Goal: Information Seeking & Learning: Learn about a topic

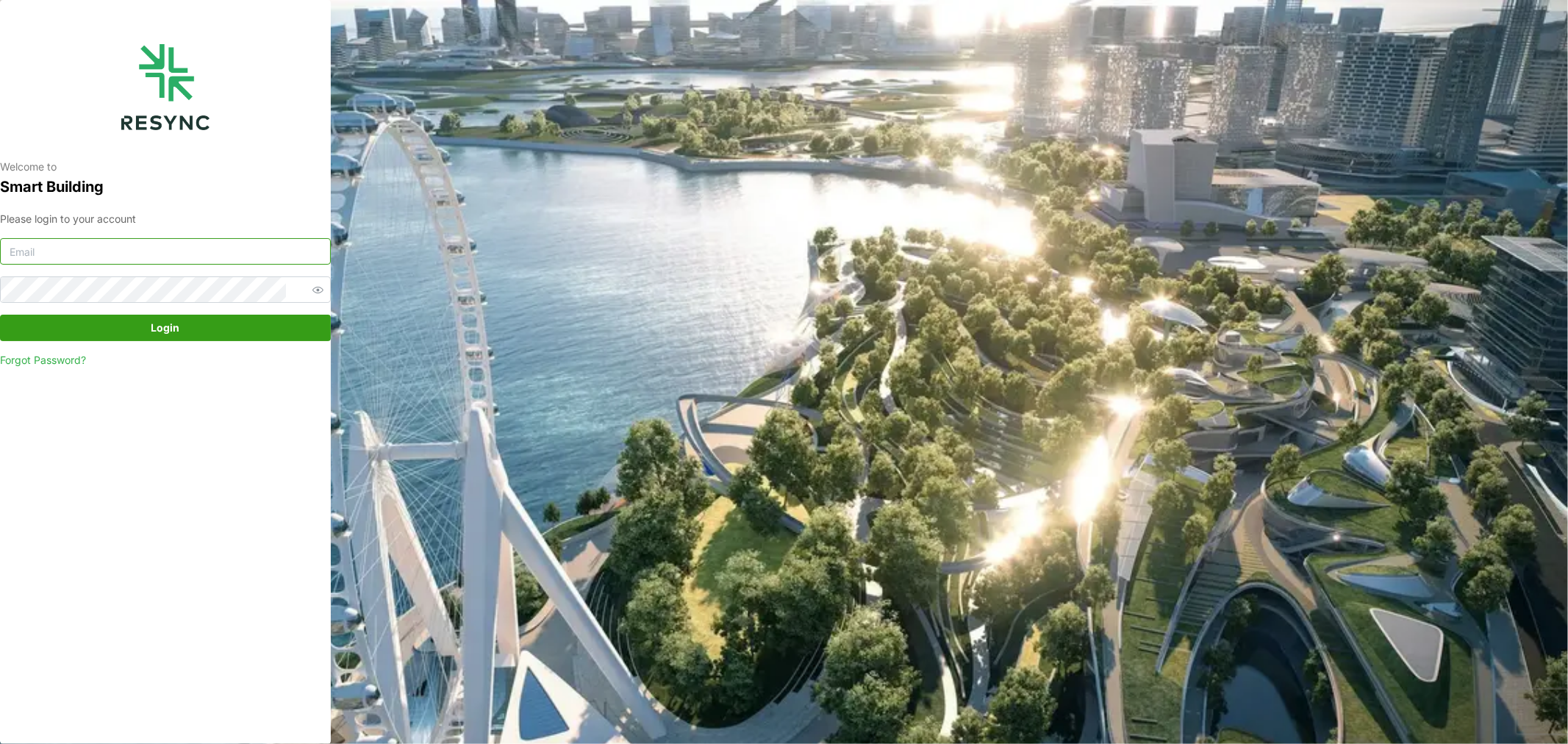
type input "[DOMAIN_NAME][EMAIL_ADDRESS][DOMAIN_NAME]"
click at [232, 327] on span "Login" at bounding box center [166, 328] width 303 height 25
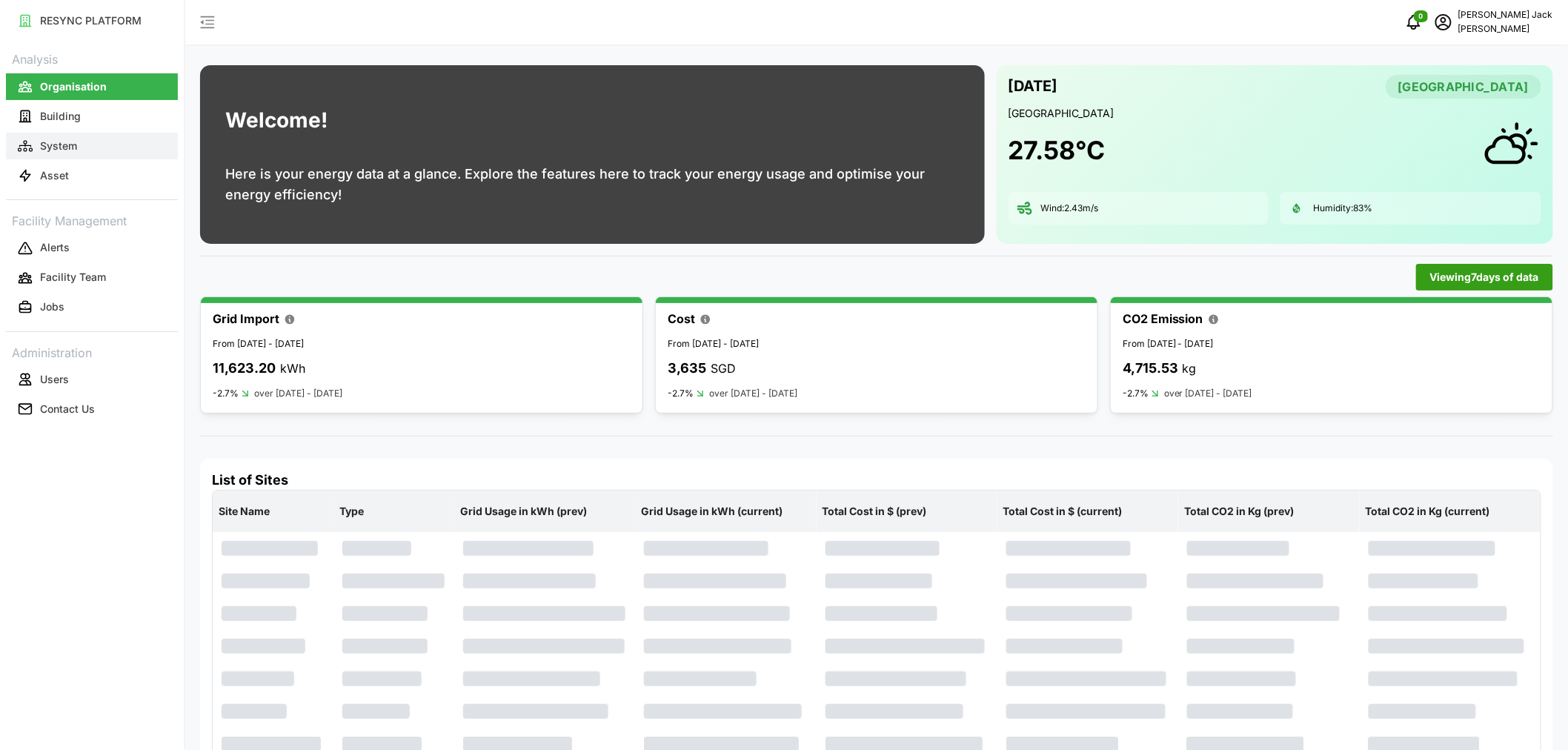
click at [49, 150] on p "System" at bounding box center [58, 146] width 37 height 15
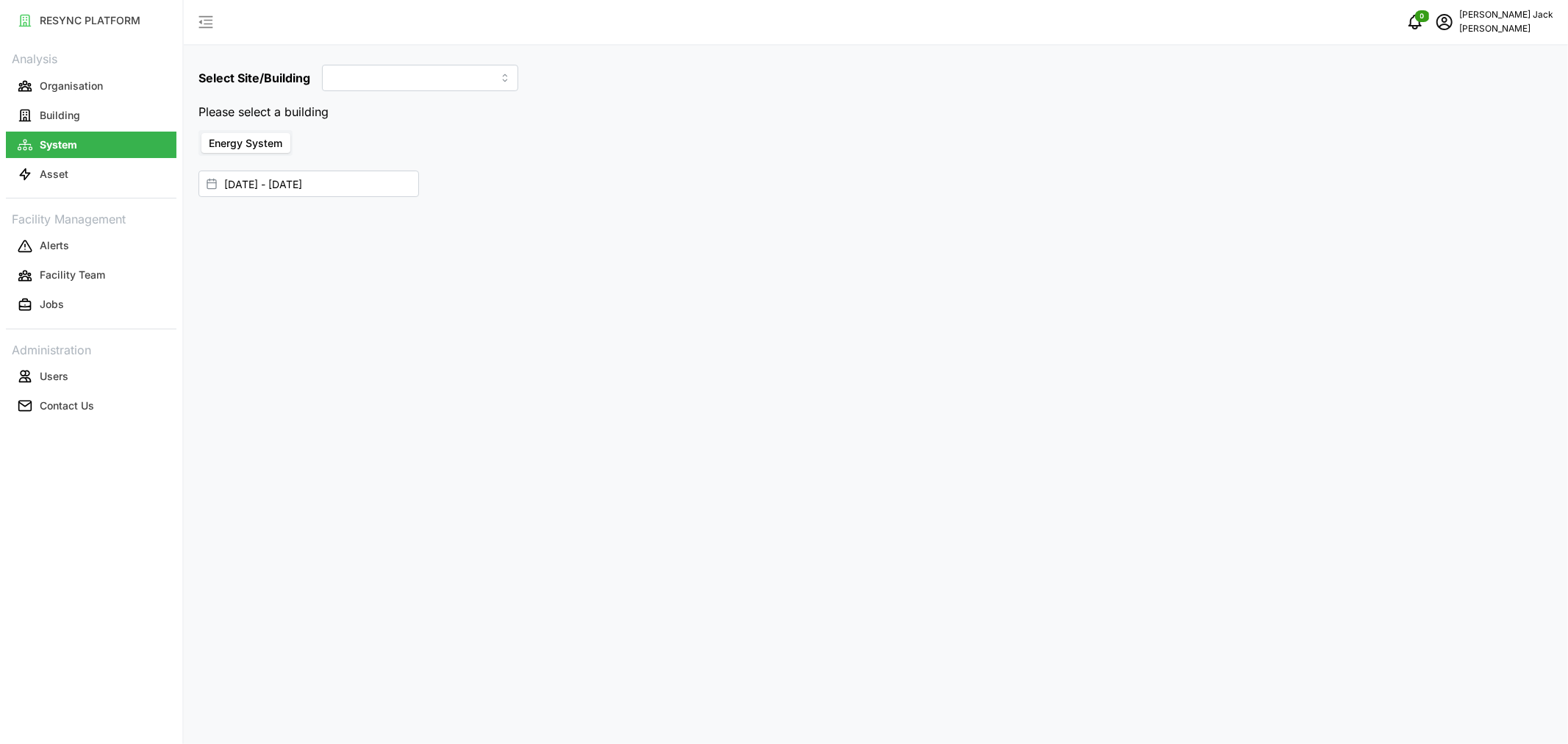
type input "Dormitory Building"
click at [314, 153] on input "15 Aug 2025 - 21 Aug 2025" at bounding box center [308, 154] width 220 height 26
click at [225, 244] on icon "button" at bounding box center [230, 246] width 11 height 11
click at [518, 410] on button "28" at bounding box center [515, 410] width 26 height 26
type input "21 Aug 2025 - 28 Aug 2025"
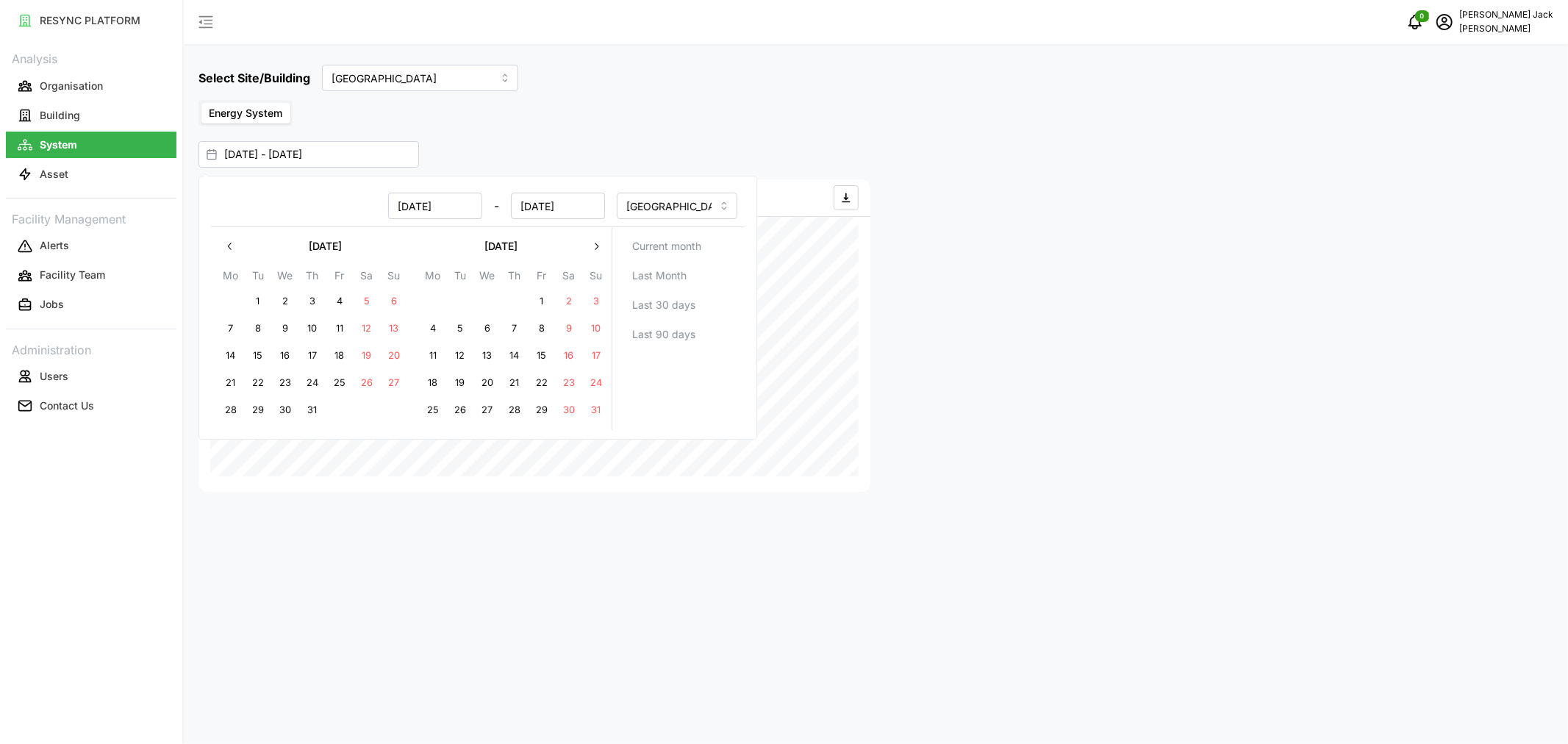
type input "21 Aug 2025"
type input "28 Aug 2025"
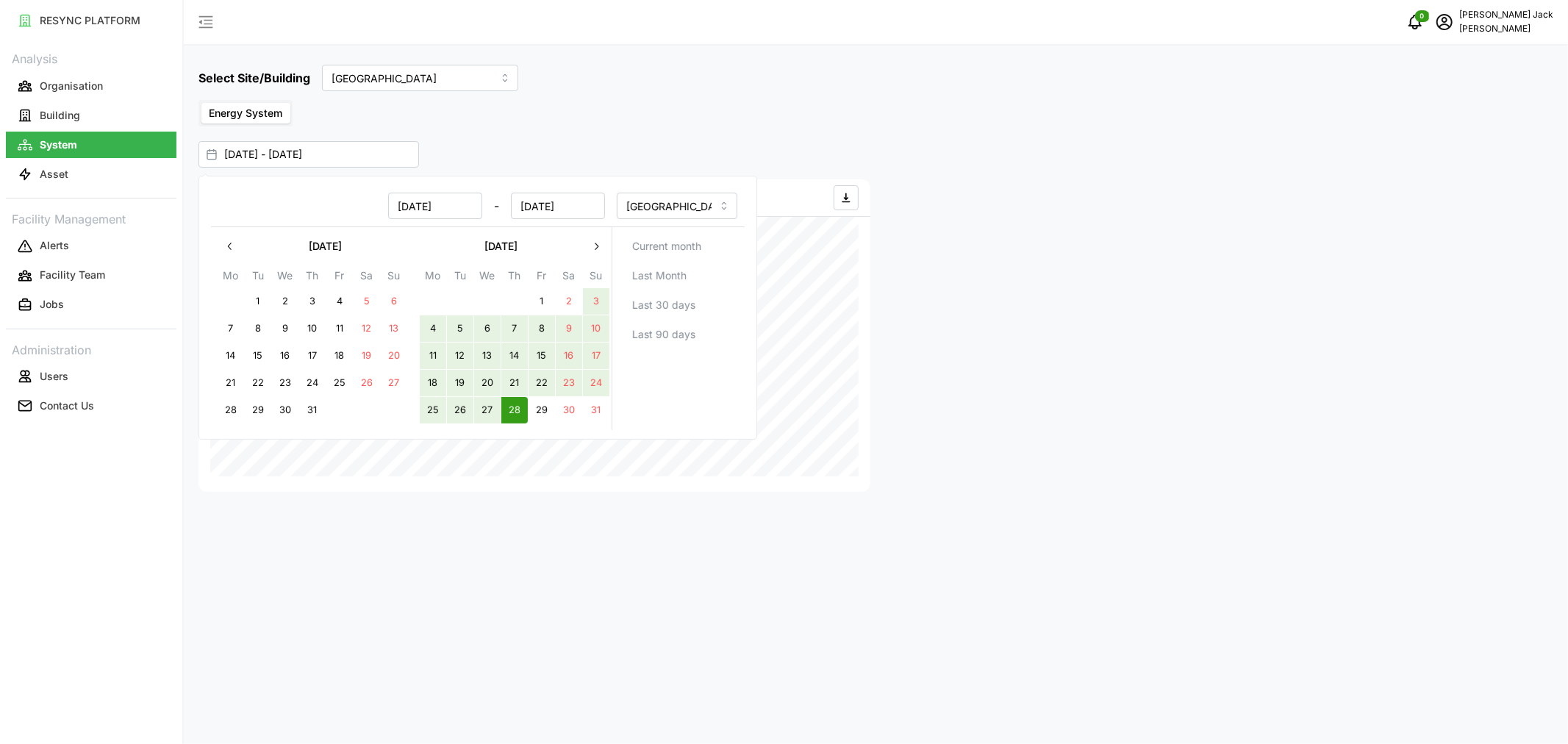
click at [598, 247] on icon "button" at bounding box center [596, 246] width 11 height 11
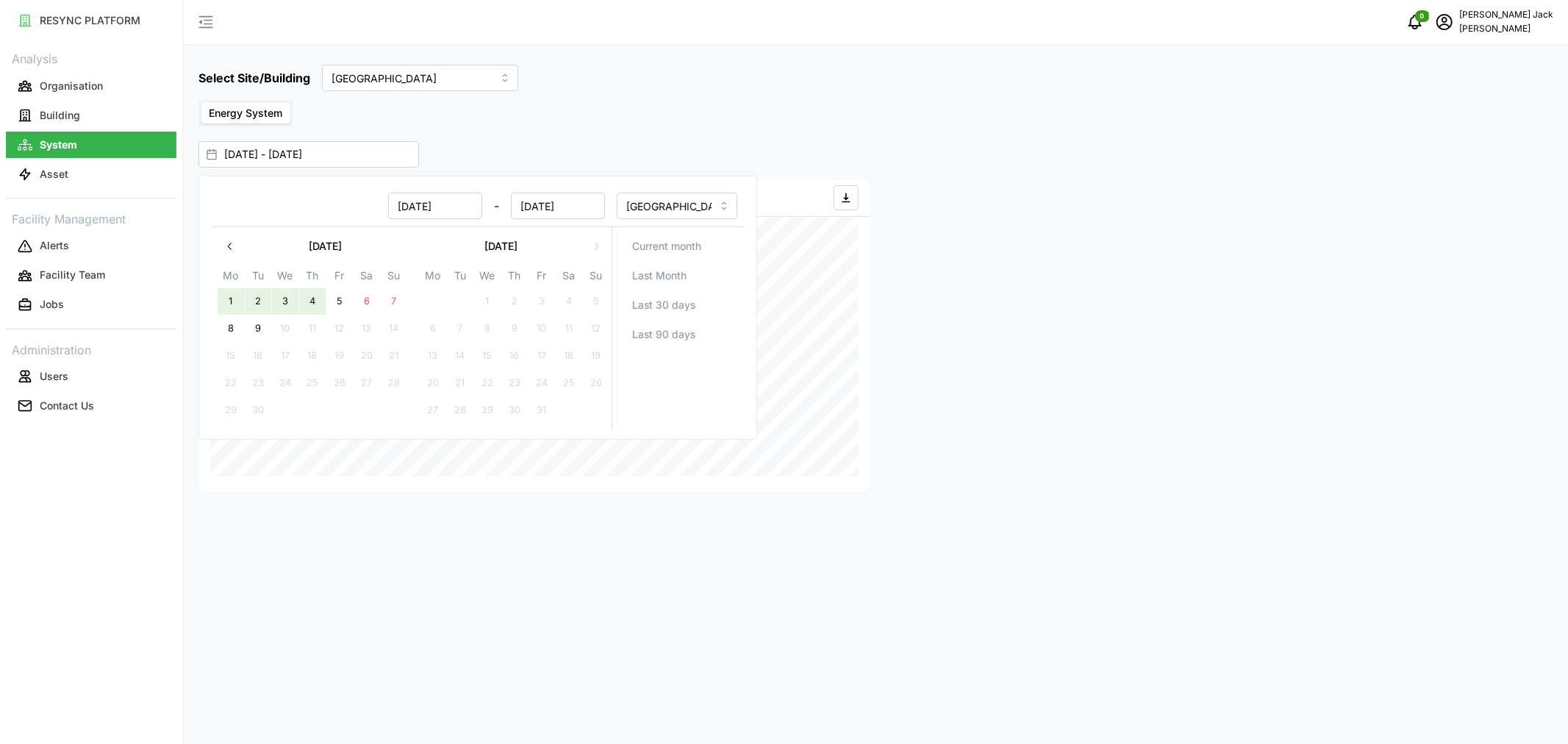
click at [310, 297] on button "4" at bounding box center [312, 302] width 26 height 26
type input "28 Aug 2025 - 04 Sep 2025"
type input "28 Aug 2025"
type input "04 Sep 2025"
click at [231, 246] on icon "button" at bounding box center [230, 246] width 11 height 11
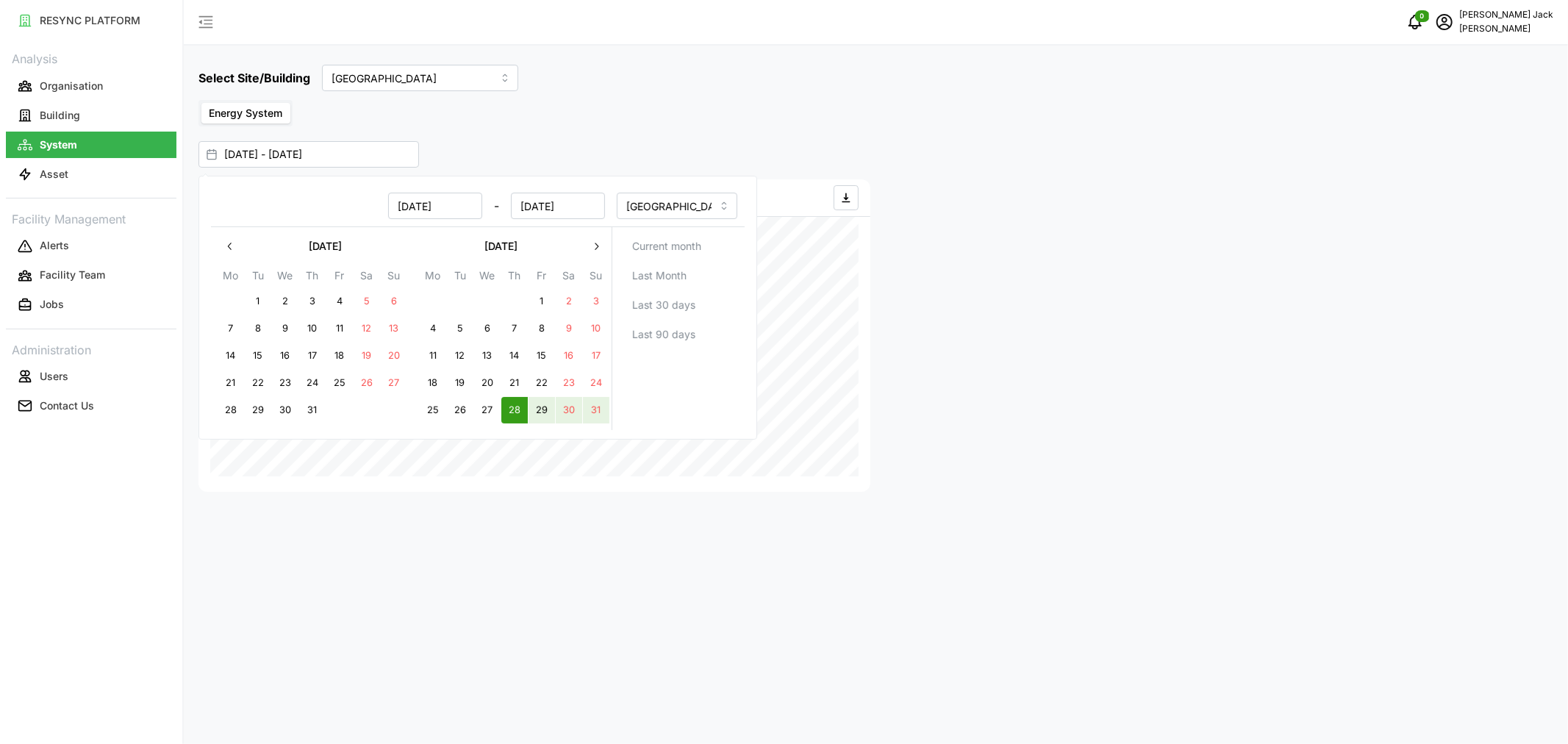
click at [539, 410] on button "29" at bounding box center [542, 410] width 26 height 26
type input "29 Aug 2025 - 04 Sep 2025"
type input "29 Aug 2025"
click at [593, 238] on button "button" at bounding box center [596, 246] width 26 height 26
click at [1004, 347] on div at bounding box center [1218, 336] width 684 height 324
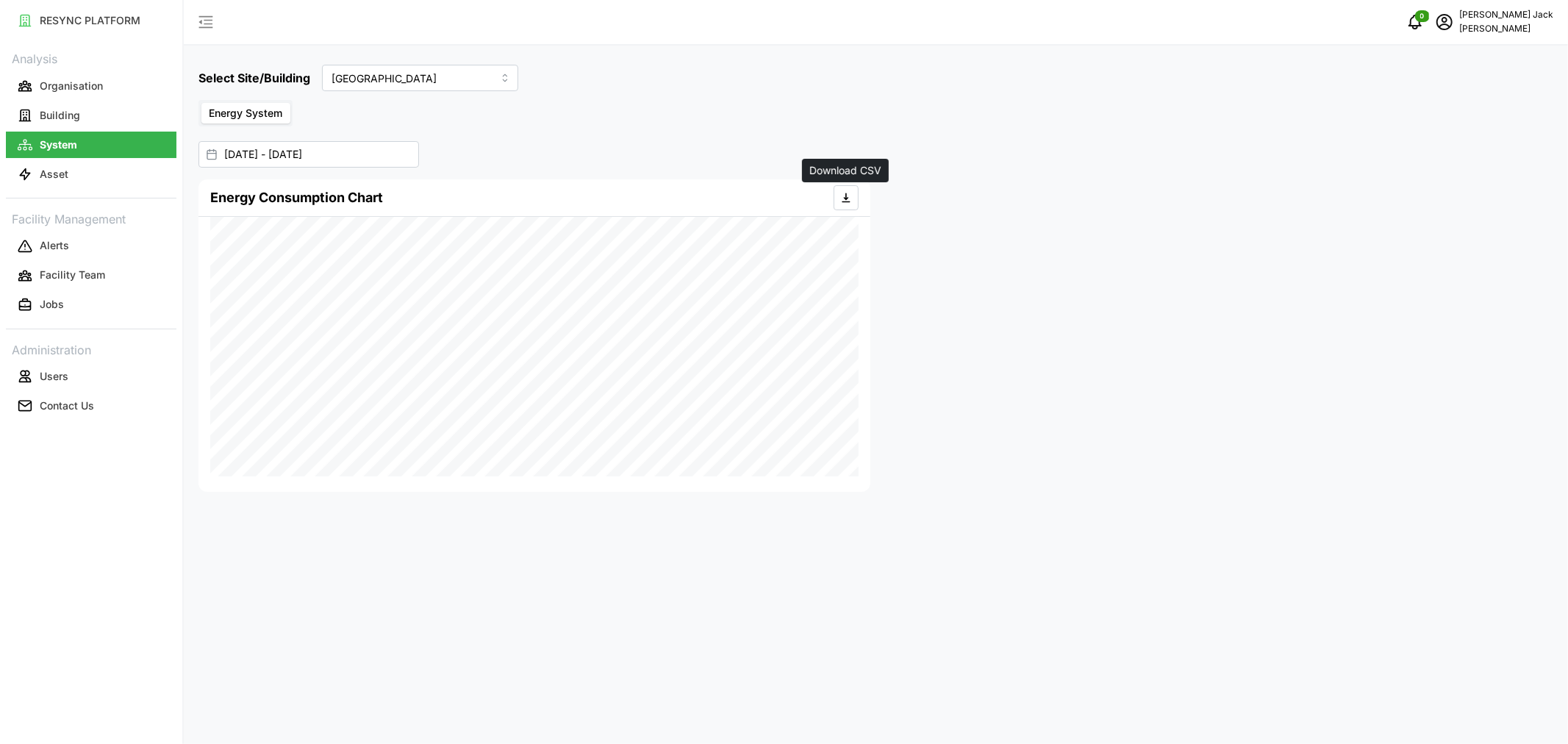
click at [846, 200] on icon "button" at bounding box center [846, 197] width 11 height 11
click at [439, 75] on input "Dormitory Building" at bounding box center [420, 78] width 196 height 26
click at [412, 135] on span "Site Office Building" at bounding box center [379, 138] width 91 height 16
type input "Site Office Building"
click at [839, 199] on span "button" at bounding box center [846, 197] width 24 height 24
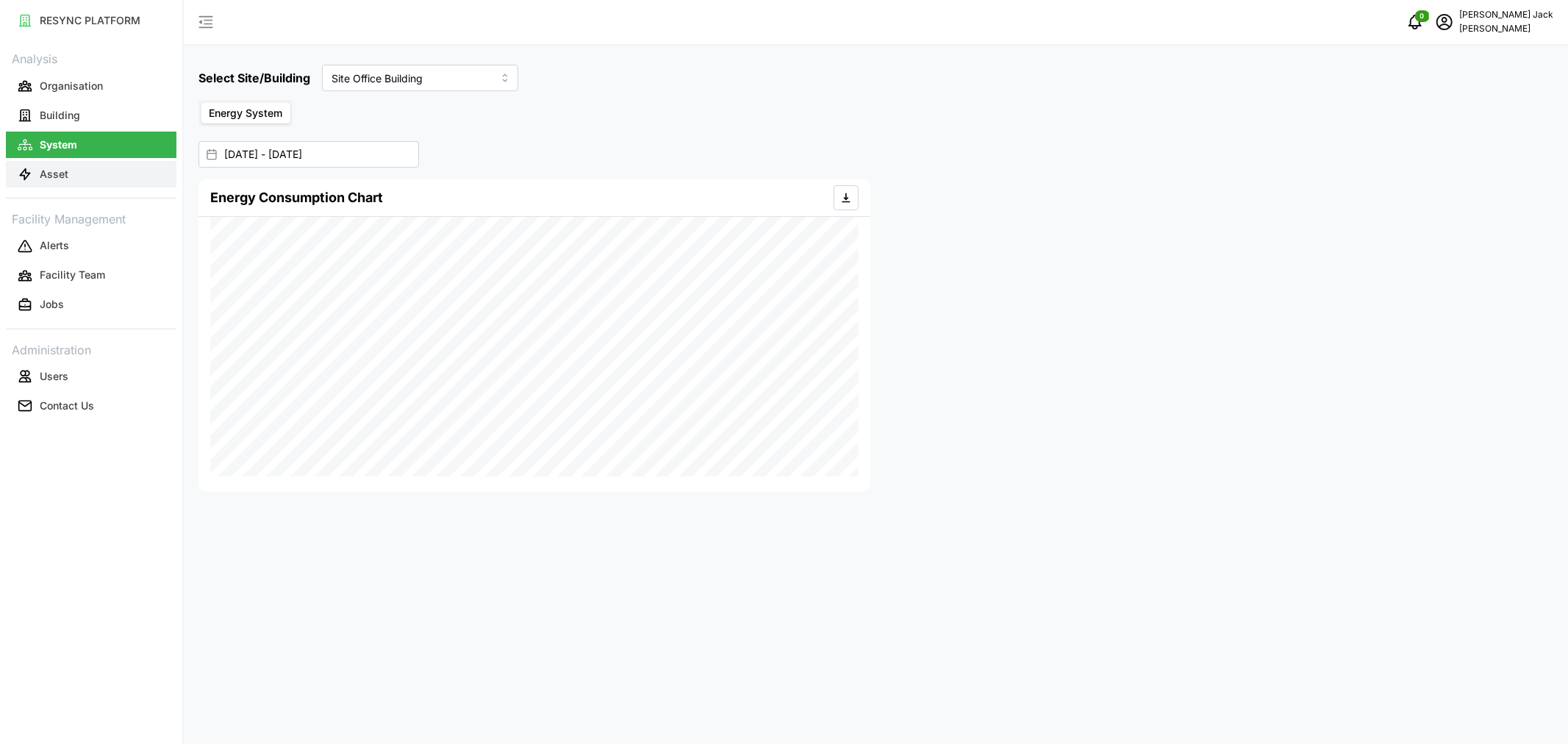
click at [50, 176] on p "Asset" at bounding box center [53, 175] width 29 height 15
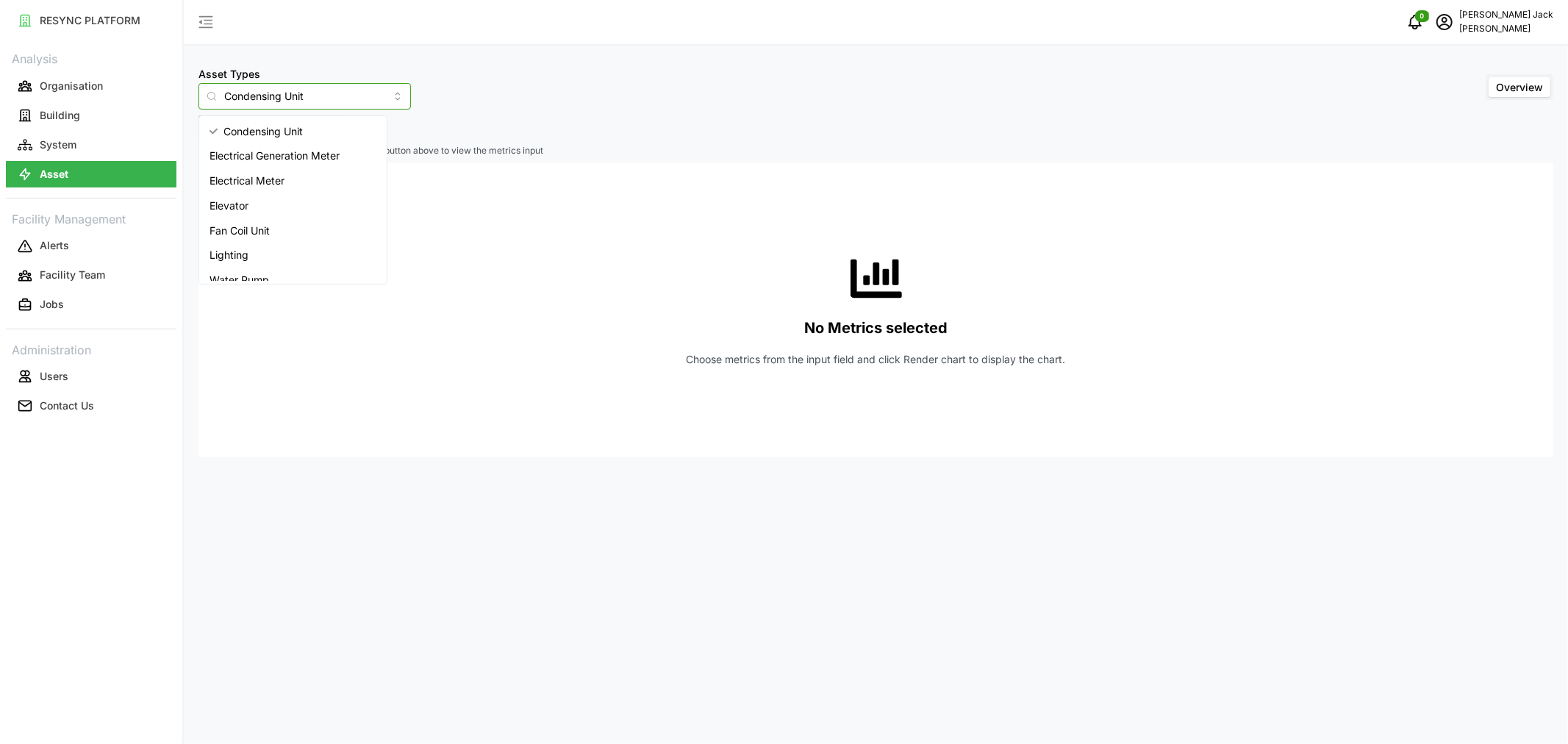
click at [288, 92] on input "Condensing Unit" at bounding box center [304, 96] width 212 height 26
click at [274, 178] on span "Electrical Meter" at bounding box center [247, 181] width 75 height 16
type input "Electrical Meter"
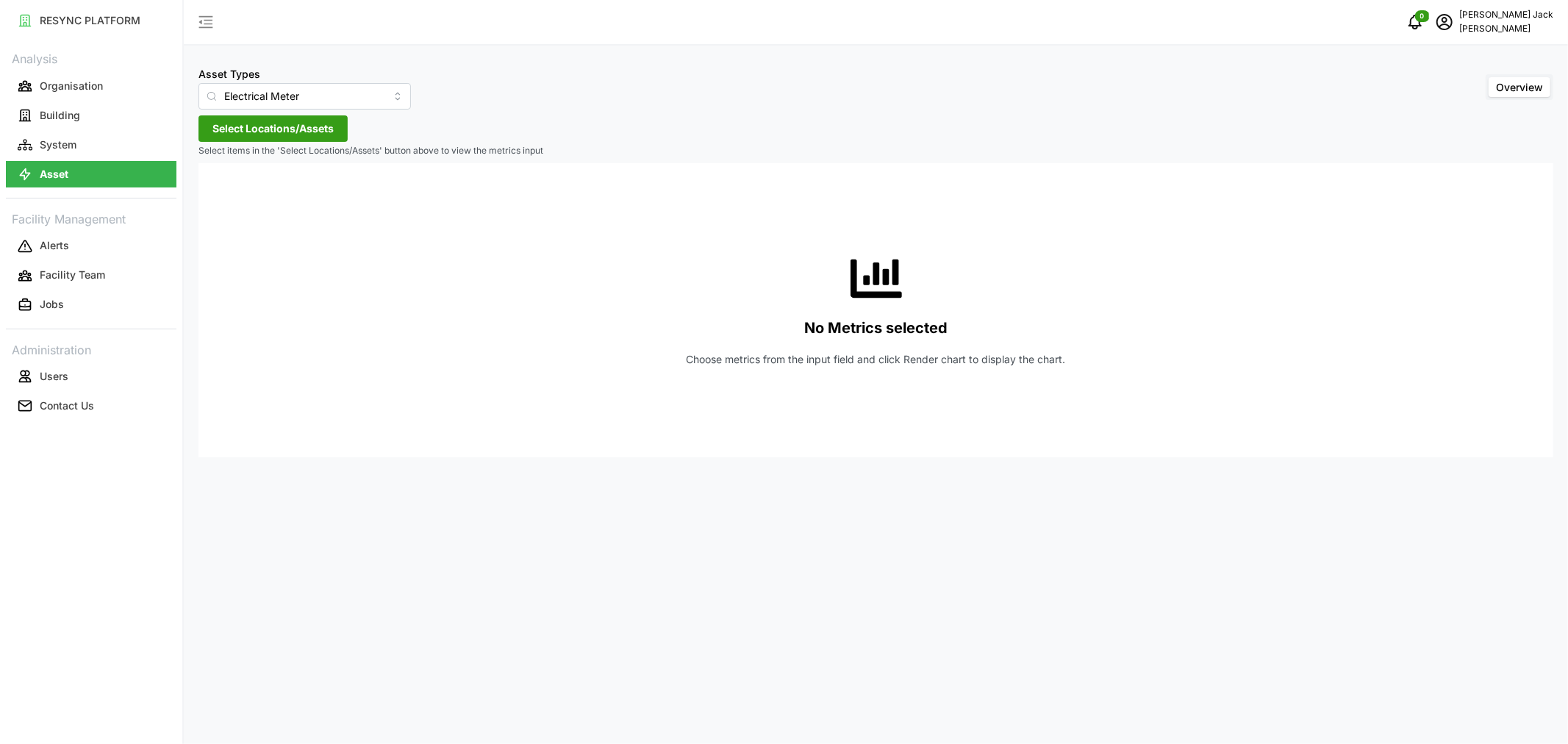
click at [289, 132] on span "Select Locations/Assets" at bounding box center [273, 129] width 121 height 25
click at [215, 192] on icon at bounding box center [217, 194] width 11 height 11
click at [229, 237] on icon at bounding box center [230, 238] width 11 height 11
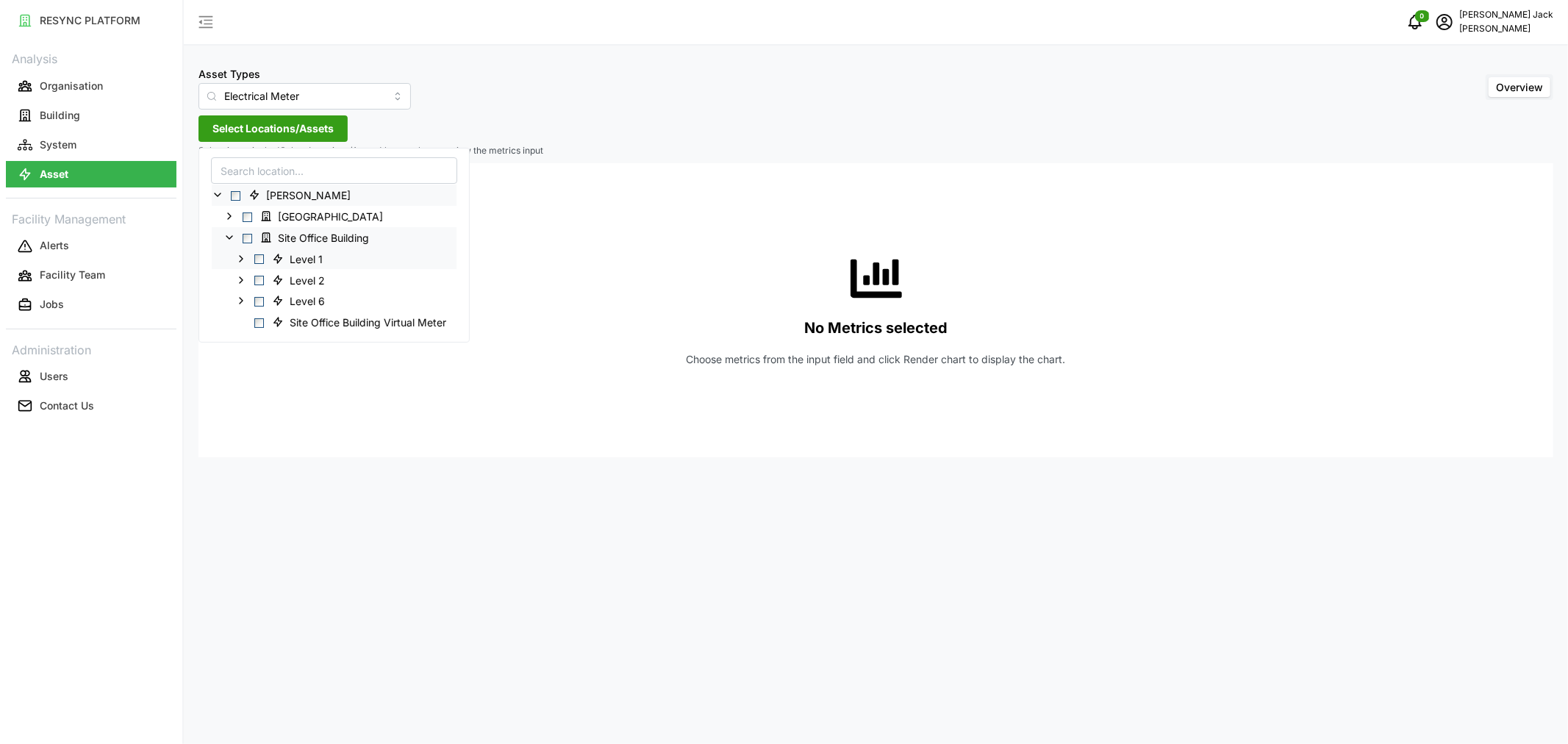
click at [241, 259] on polyline at bounding box center [241, 257] width 3 height 6
click at [272, 299] on span "Select Entrance" at bounding box center [271, 302] width 10 height 10
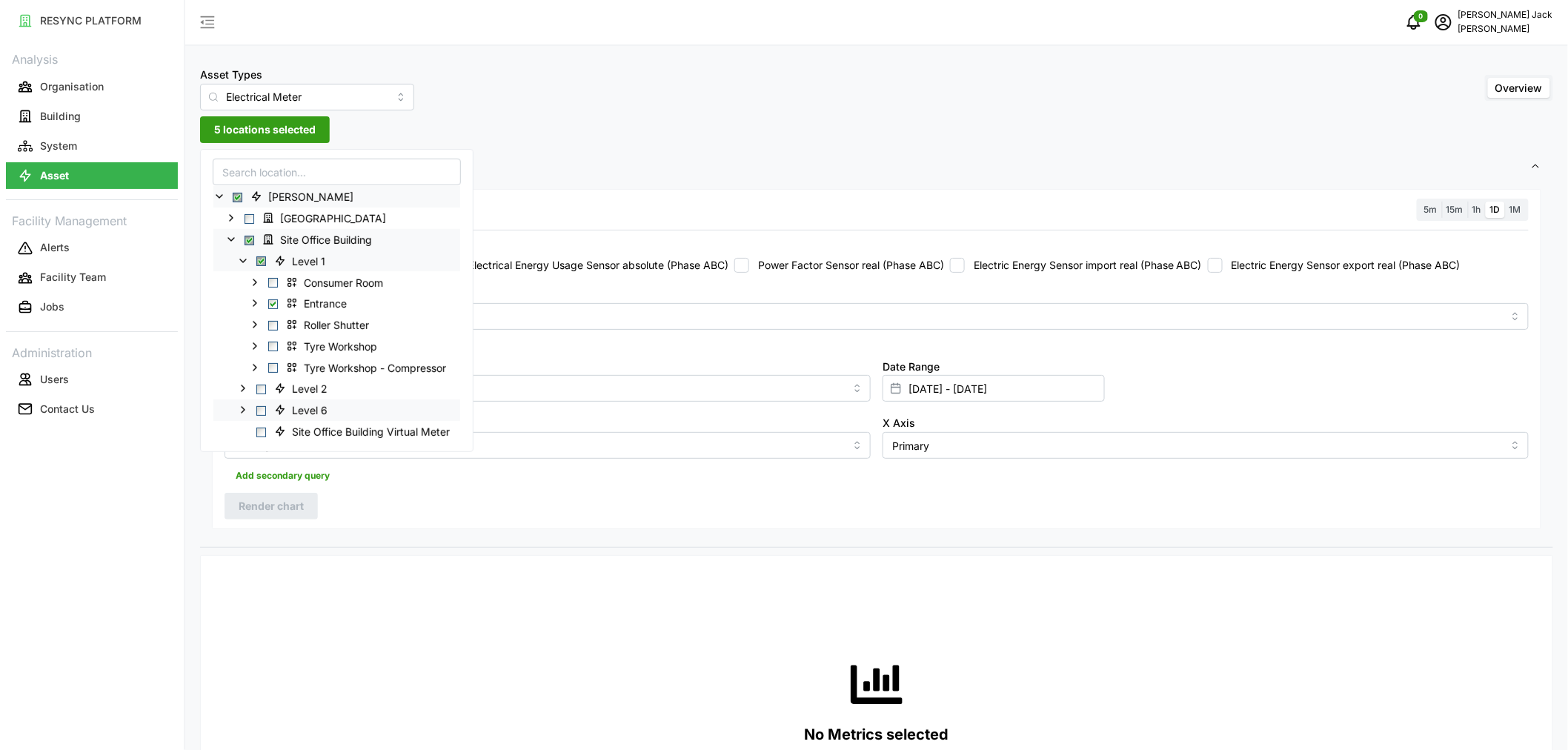
click at [241, 407] on polyline at bounding box center [243, 409] width 3 height 6
click at [255, 472] on polyline at bounding box center [255, 473] width 3 height 6
click at [273, 472] on span "Select Office 2" at bounding box center [273, 475] width 10 height 10
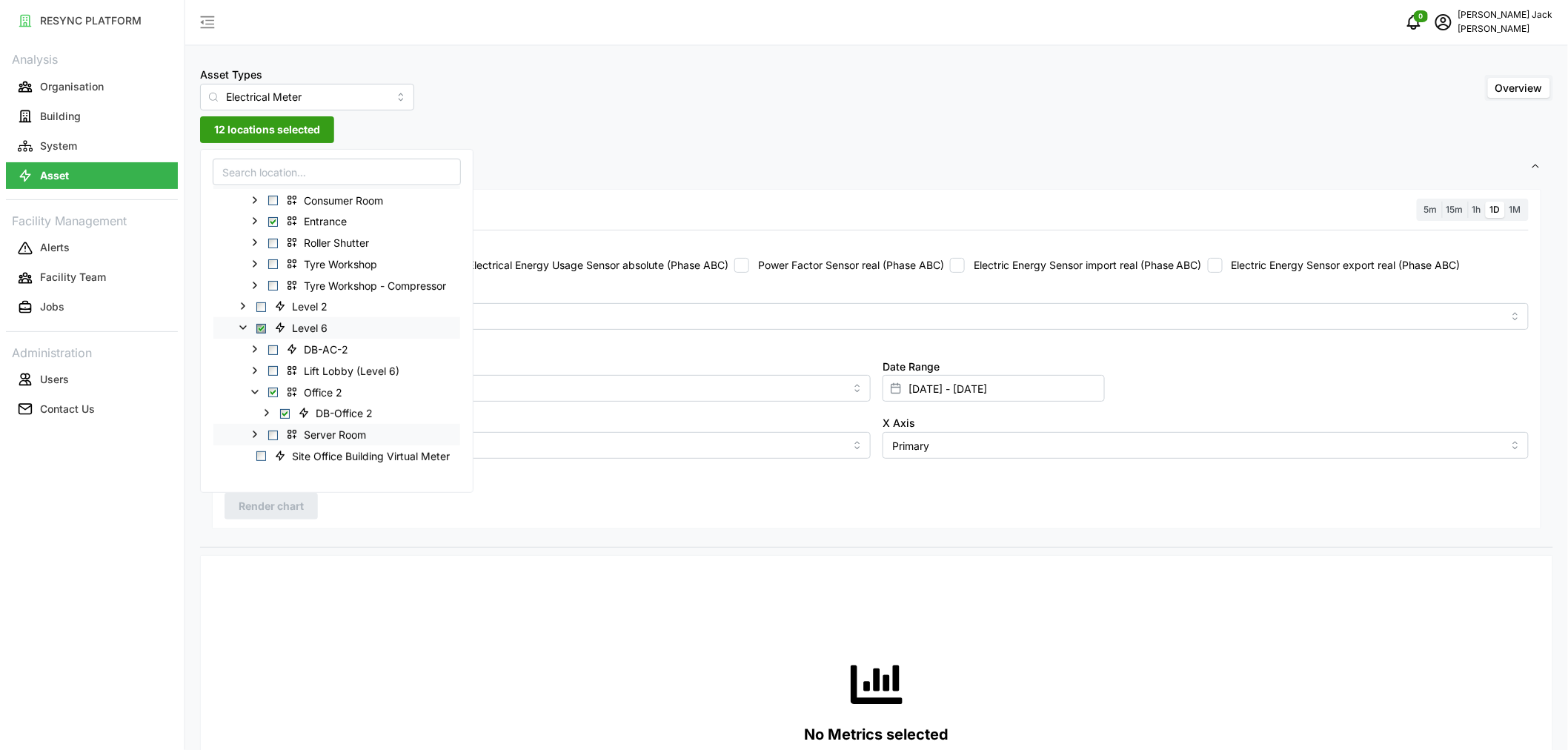
click at [257, 433] on icon at bounding box center [254, 434] width 12 height 12
click at [276, 434] on span "Select Server Room" at bounding box center [273, 434] width 10 height 10
click at [678, 137] on div "Asset Types Electrical Meter Overview 13 locations selected Settings Resolution…" at bounding box center [877, 746] width 1383 height 1493
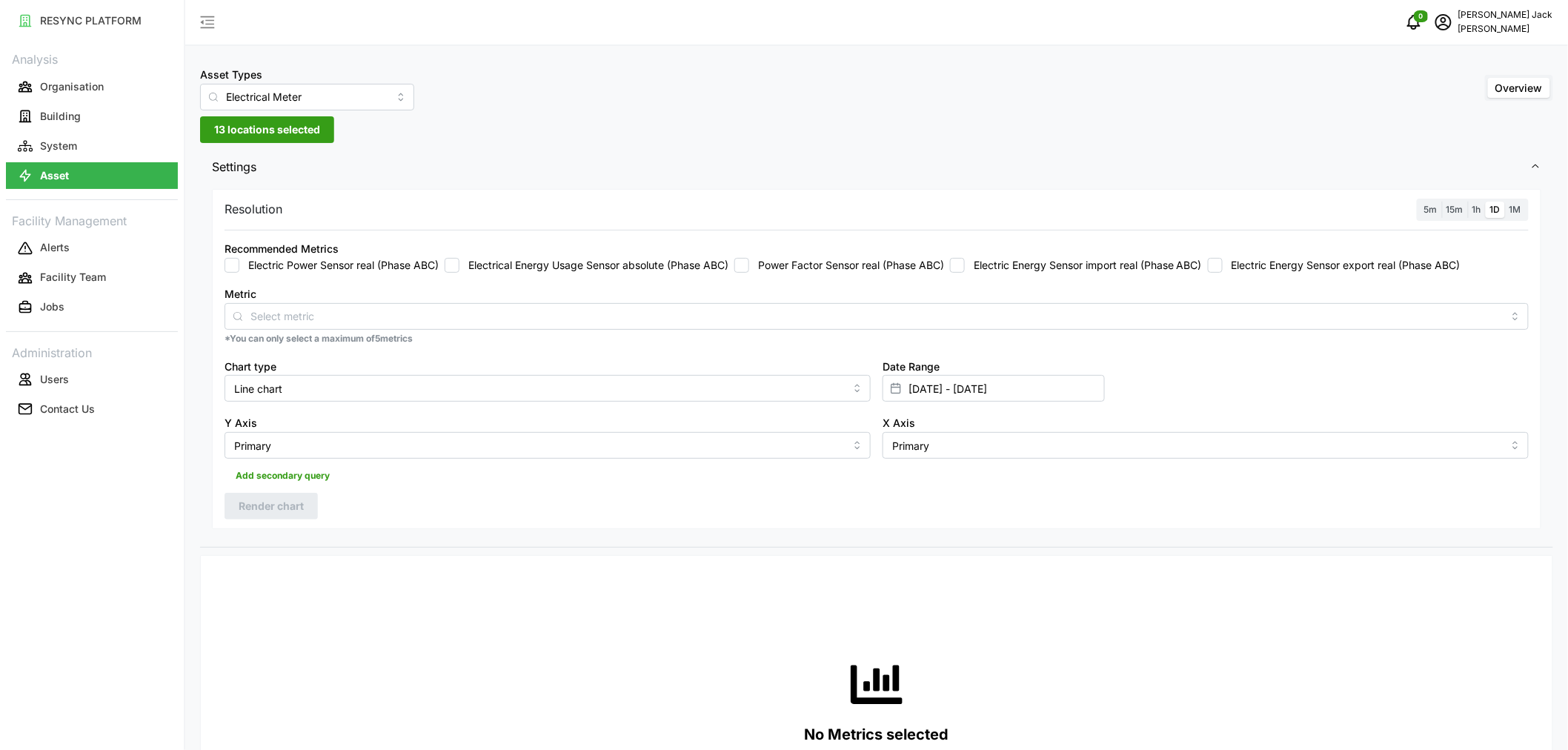
click at [458, 268] on input "Electrical Energy Usage Sensor absolute (Phase ABC)" at bounding box center [452, 265] width 15 height 15
checkbox input "true"
click at [965, 386] on input "22 Aug 2025 - 28 Aug 2025" at bounding box center [993, 388] width 222 height 26
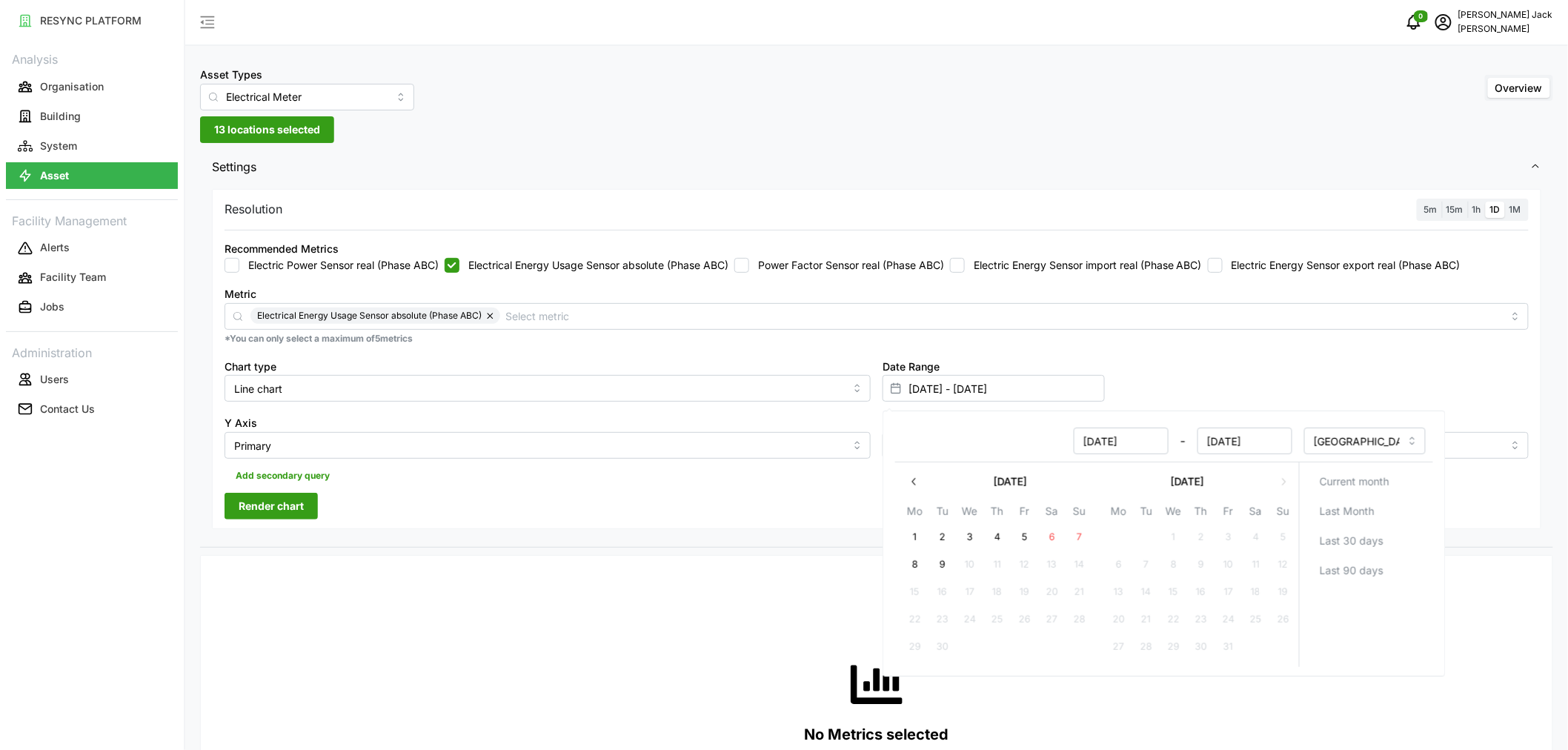
click at [915, 476] on icon "button" at bounding box center [915, 482] width 12 height 12
click at [1228, 645] on button "29" at bounding box center [1228, 647] width 26 height 26
type input "28 Aug 2025 - 29 Aug 2025"
type input "28 Aug 2025"
type input "29 Aug 2025"
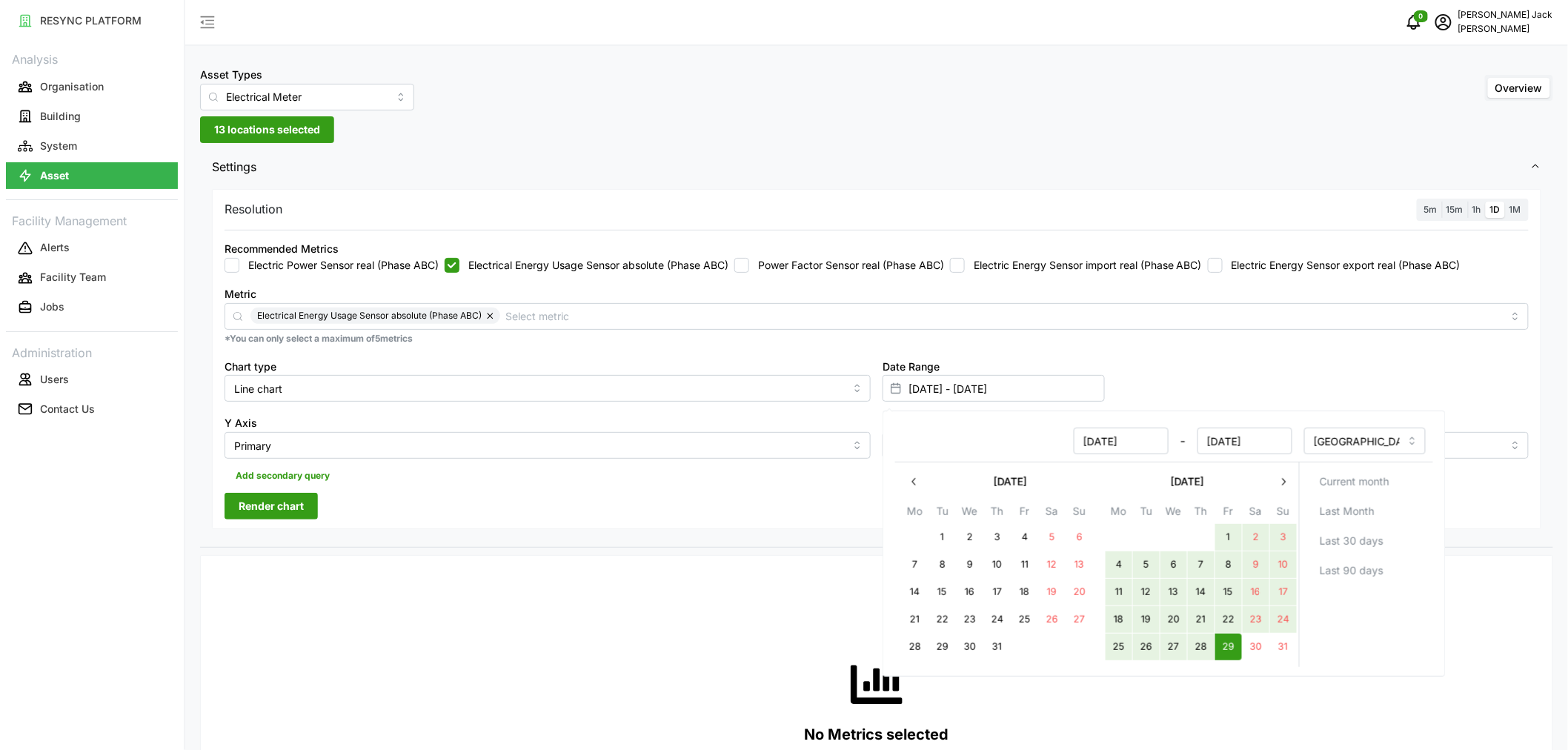
click at [1281, 482] on icon "button" at bounding box center [1283, 482] width 12 height 12
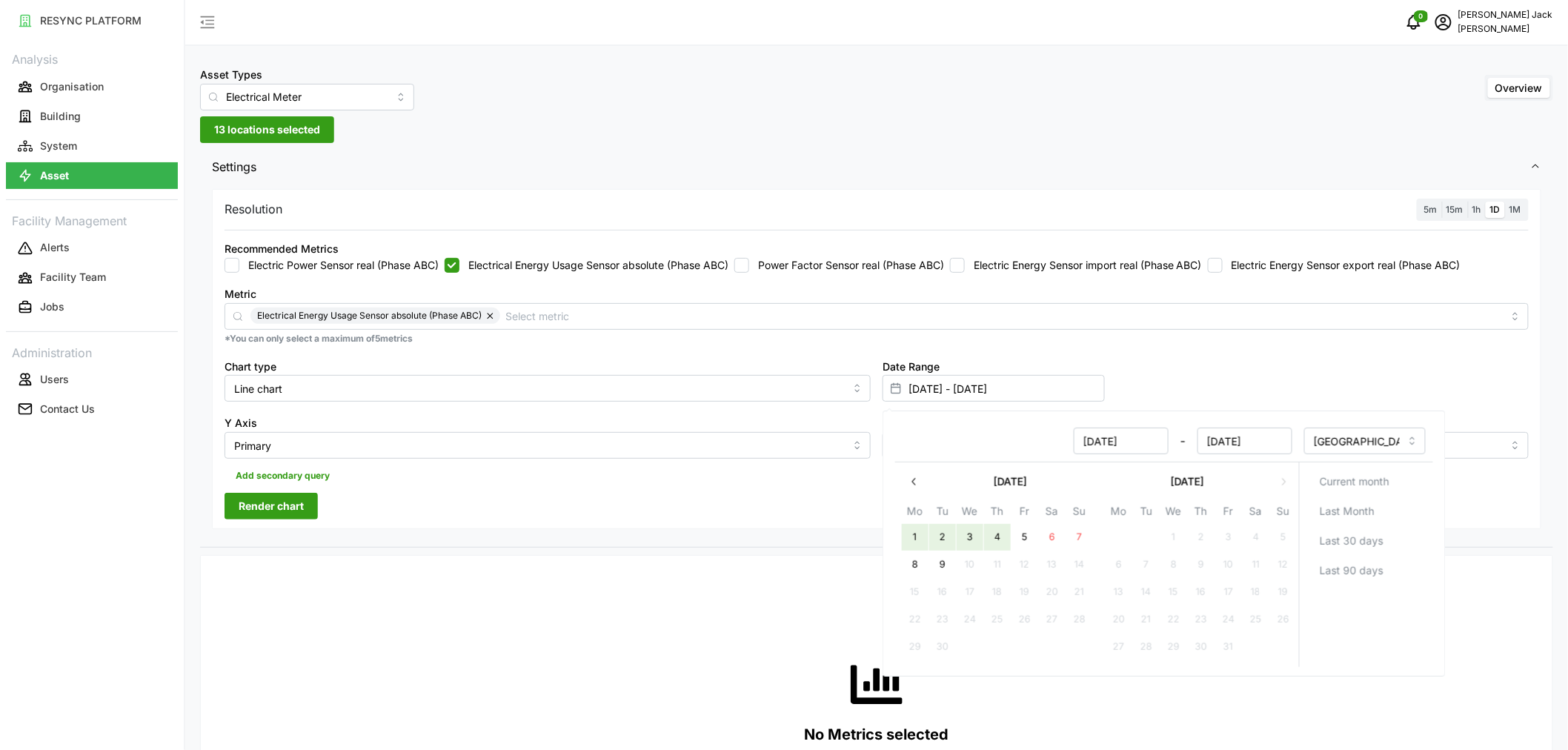
click at [994, 532] on button "4" at bounding box center [997, 537] width 26 height 26
type input "29 Aug 2025 - 04 Sep 2025"
type input "29 Aug 2025"
type input "04 Sep 2025"
click at [612, 513] on div "Resolution 5m 15m 1h 1D 1M Recommended Metrics Electric Power Sensor real (Phas…" at bounding box center [877, 359] width 1329 height 341
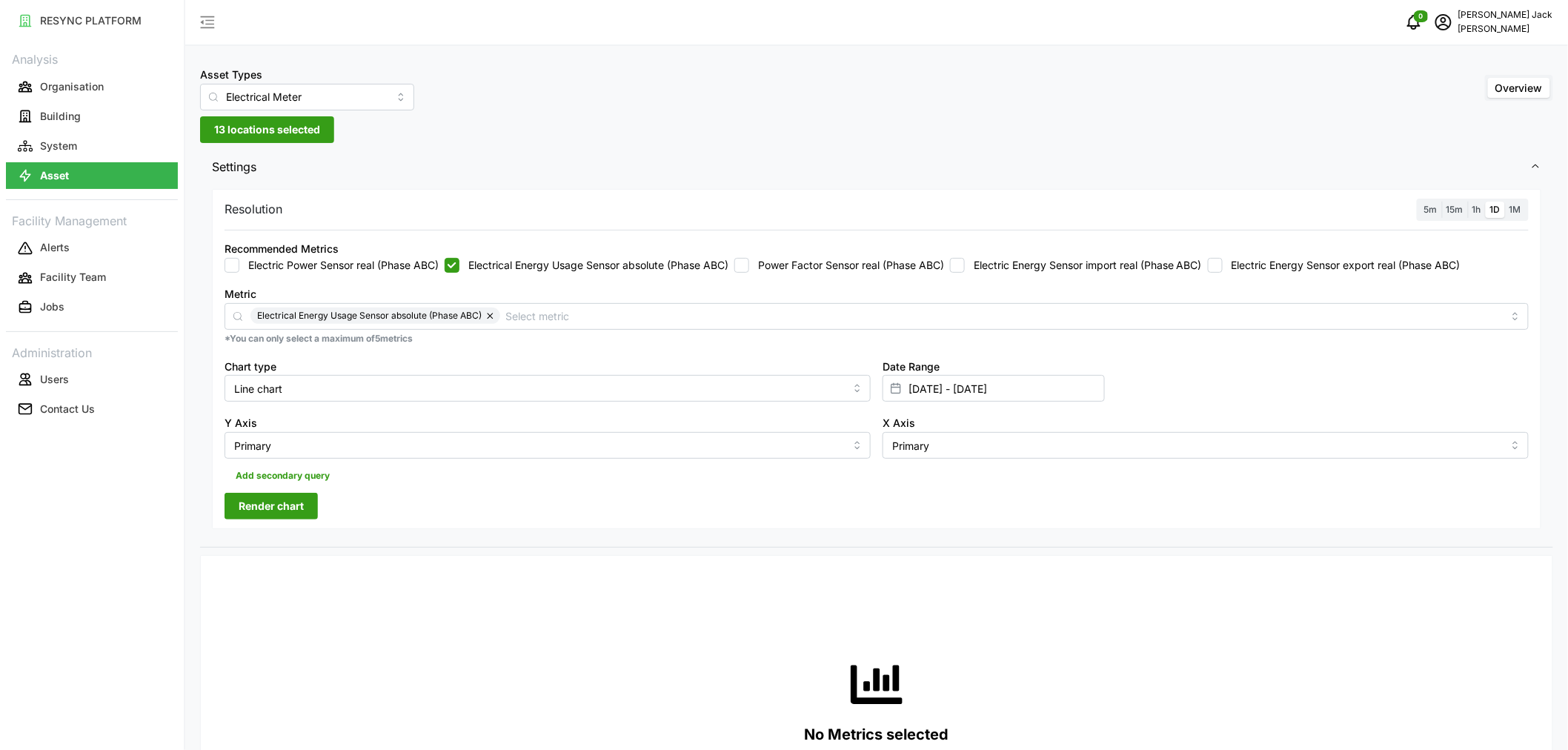
click at [277, 501] on span "Render chart" at bounding box center [271, 506] width 65 height 25
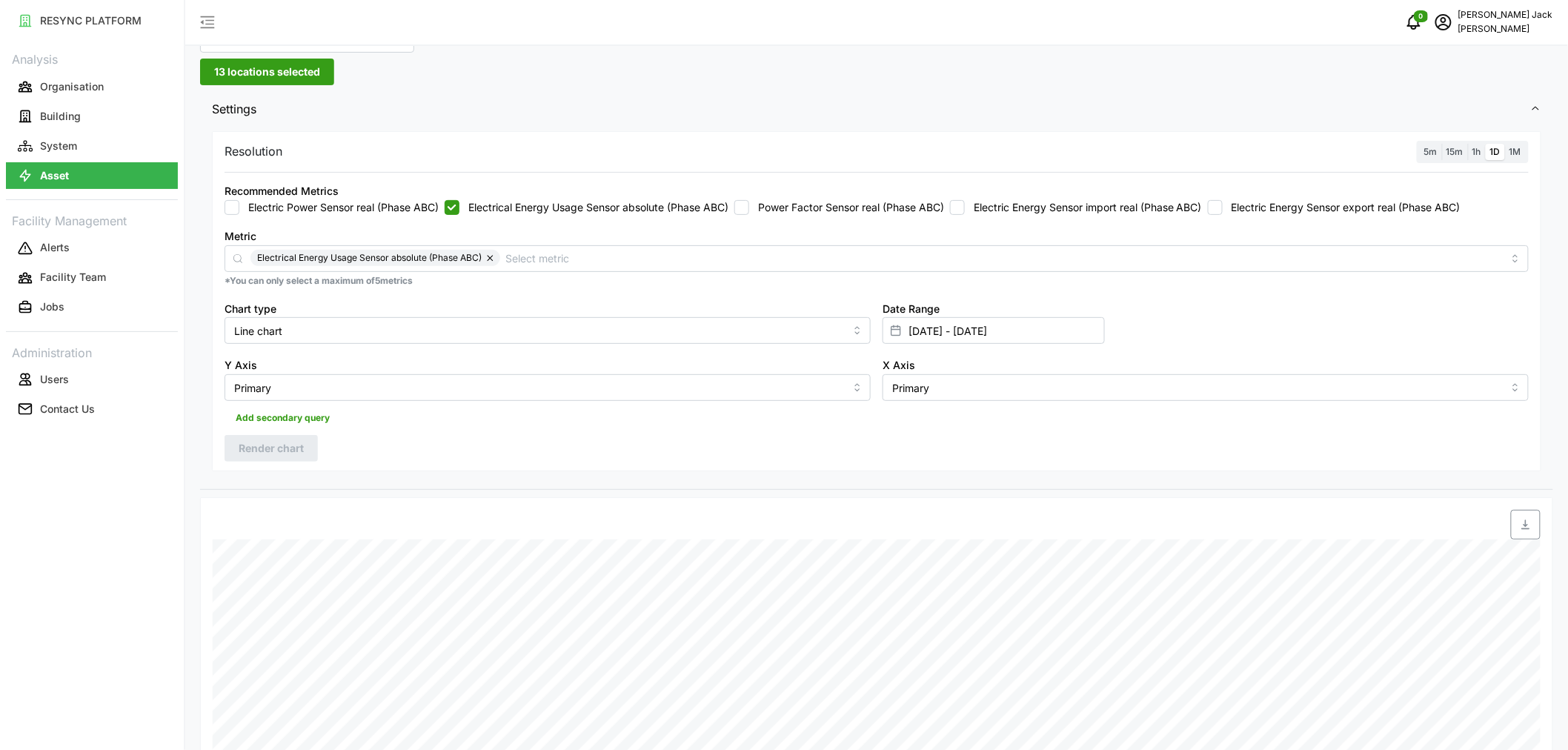
scroll to position [83, 0]
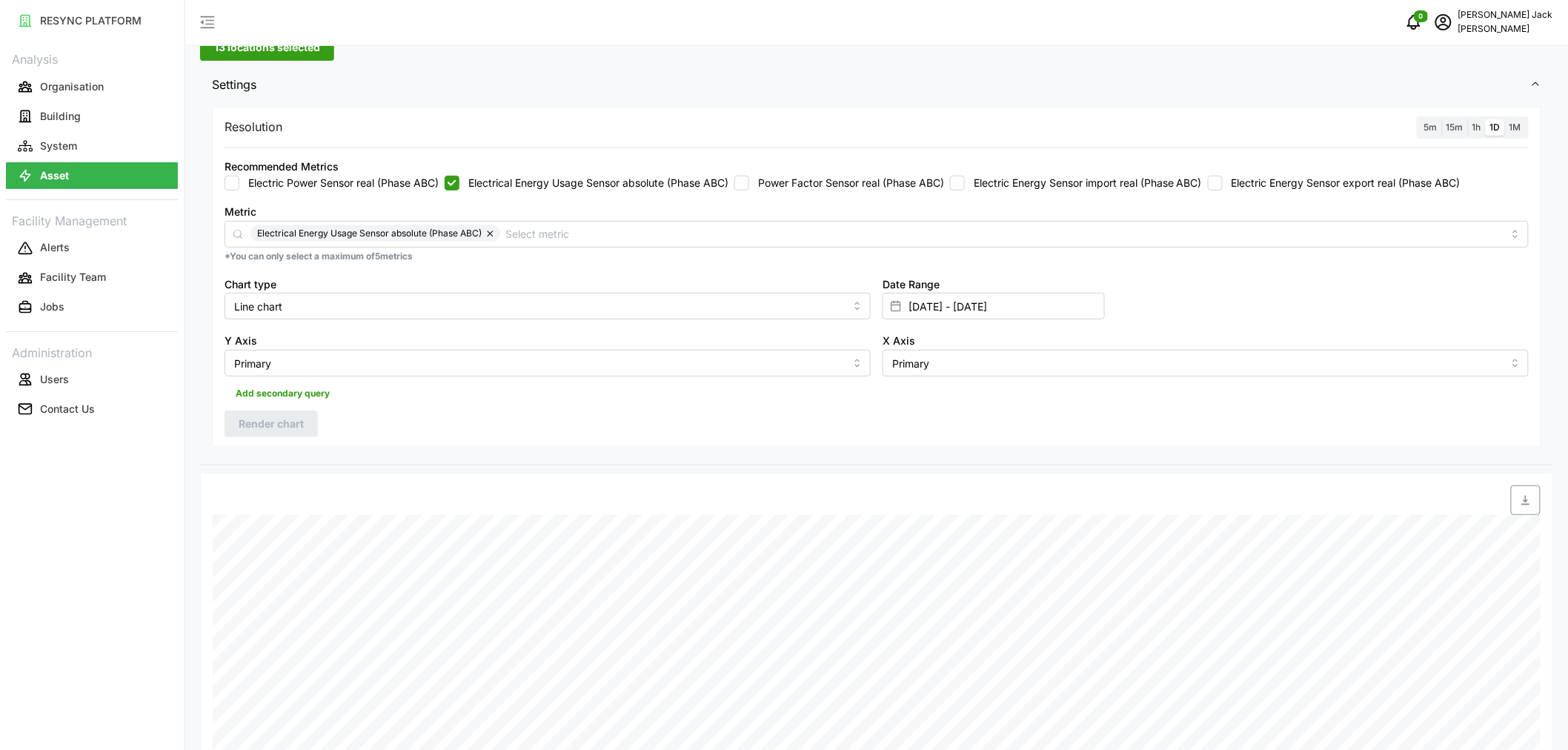
click at [1528, 500] on icon "button" at bounding box center [1526, 500] width 12 height 12
